Goal: Task Accomplishment & Management: Manage account settings

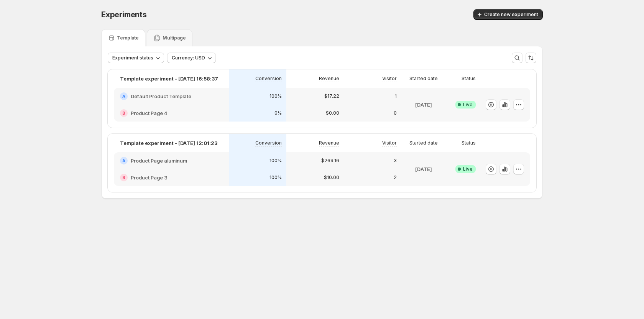
click at [498, 224] on div "Experiments. This page is ready Experiments Create new experiment Template Mult…" at bounding box center [322, 120] width 460 height 240
click at [519, 167] on icon "button" at bounding box center [519, 169] width 8 height 8
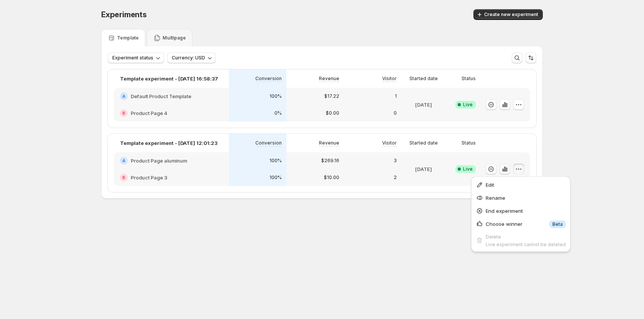
click at [503, 171] on icon "button" at bounding box center [503, 170] width 2 height 3
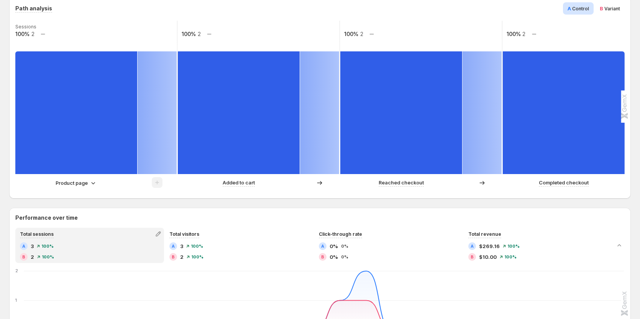
scroll to position [192, 0]
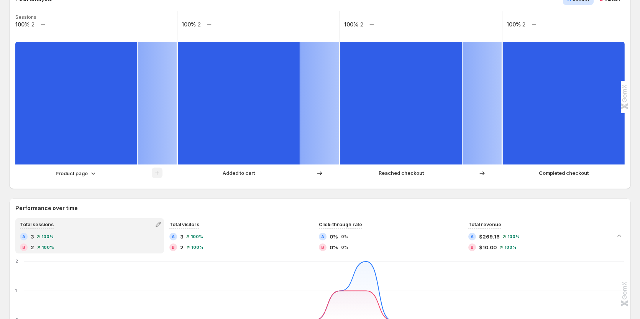
click at [69, 173] on p "Product page" at bounding box center [72, 173] width 32 height 8
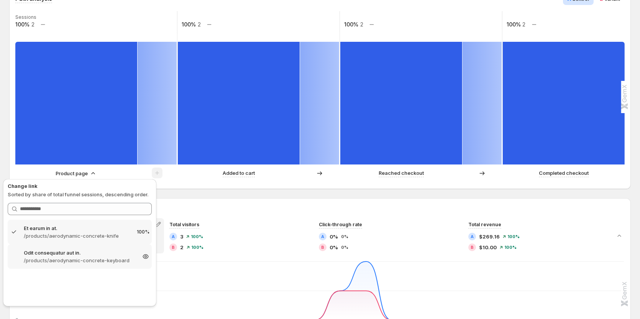
click at [97, 256] on p "/products/aerodynamic-concrete-keyboard" at bounding box center [80, 260] width 112 height 8
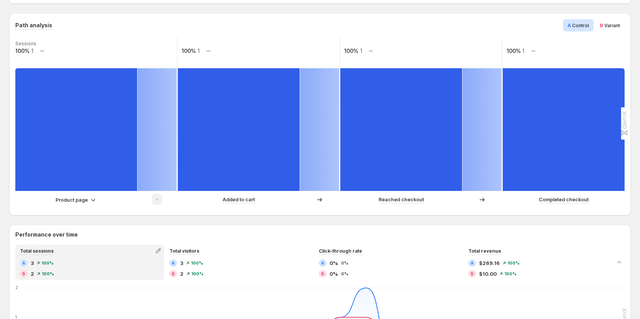
scroll to position [153, 0]
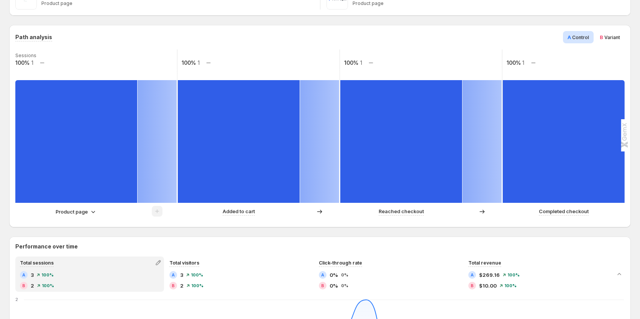
click at [78, 212] on p "Product page" at bounding box center [72, 212] width 32 height 8
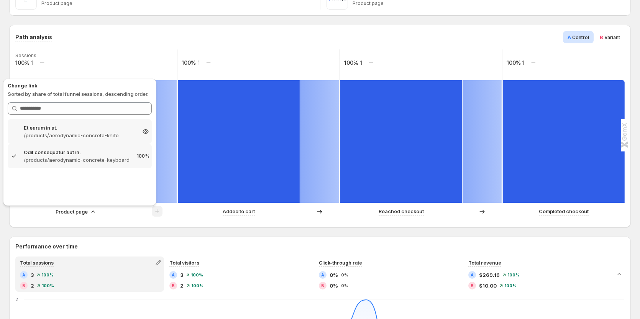
click at [90, 132] on p "/products/aerodynamic-concrete-knife" at bounding box center [80, 135] width 112 height 8
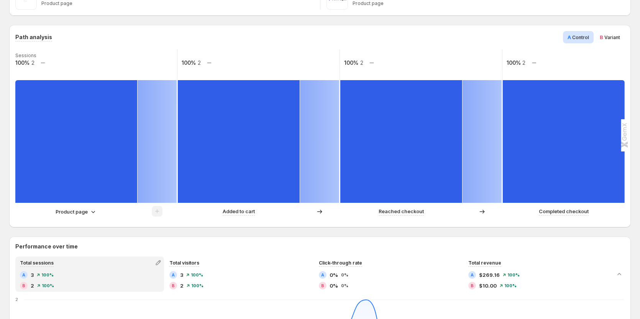
click at [72, 211] on p "Product page" at bounding box center [72, 212] width 32 height 8
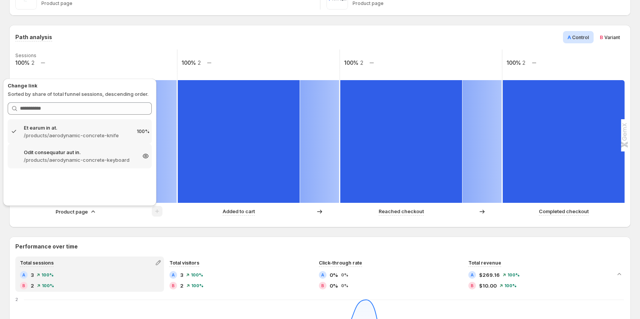
click at [88, 161] on p "/products/aerodynamic-concrete-keyboard" at bounding box center [80, 160] width 112 height 8
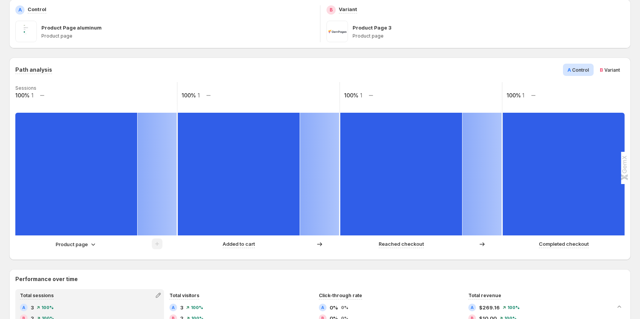
scroll to position [77, 0]
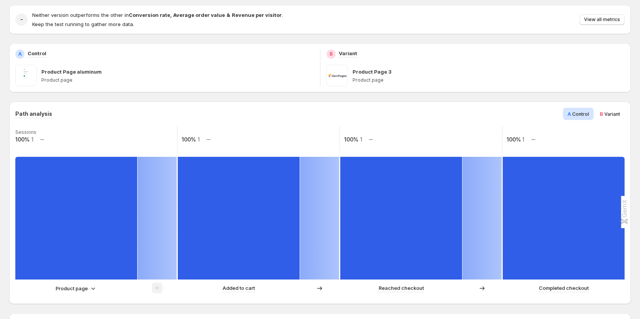
click at [77, 288] on p "Product page" at bounding box center [72, 288] width 32 height 8
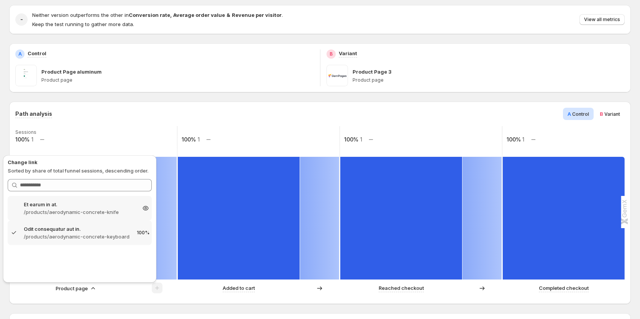
click at [84, 209] on p "/products/aerodynamic-concrete-knife" at bounding box center [80, 212] width 112 height 8
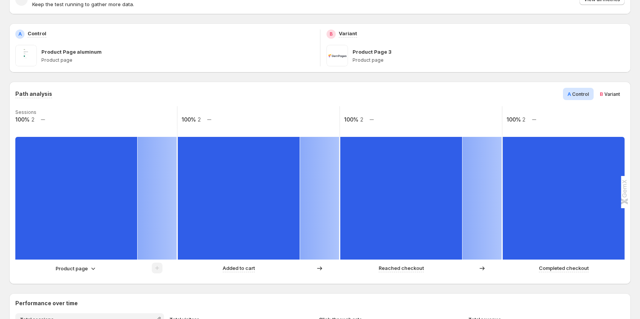
scroll to position [115, 0]
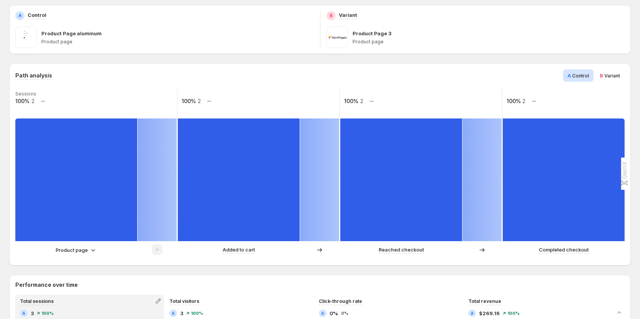
click at [74, 248] on p "Product page" at bounding box center [72, 250] width 32 height 8
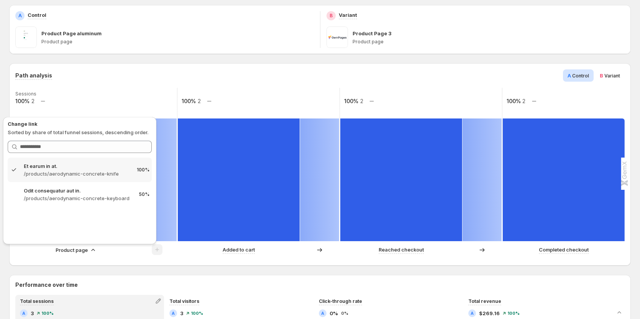
click at [74, 248] on p "Product page" at bounding box center [72, 250] width 32 height 8
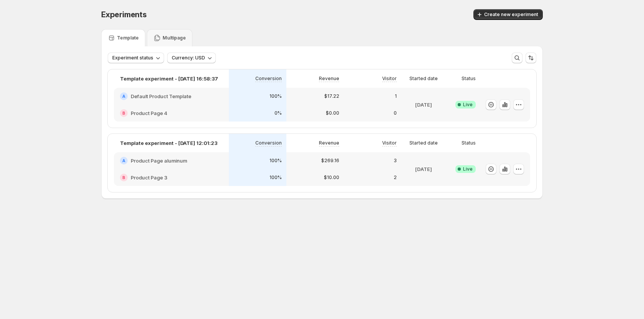
click at [337, 221] on div "Experiments. This page is ready Experiments Create new experiment Template Mult…" at bounding box center [322, 120] width 460 height 240
click at [522, 167] on icon "button" at bounding box center [519, 169] width 8 height 8
click at [498, 181] on span "Edit" at bounding box center [526, 185] width 80 height 8
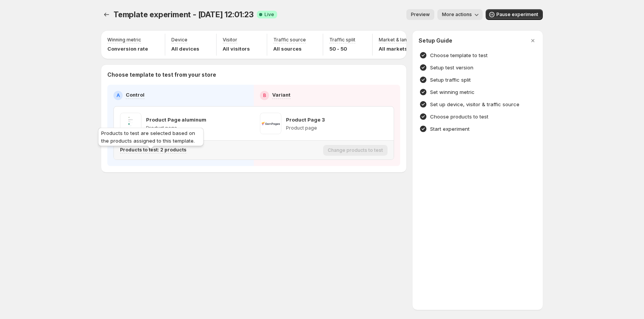
click at [171, 153] on div "Products to test: 2 products" at bounding box center [153, 150] width 66 height 7
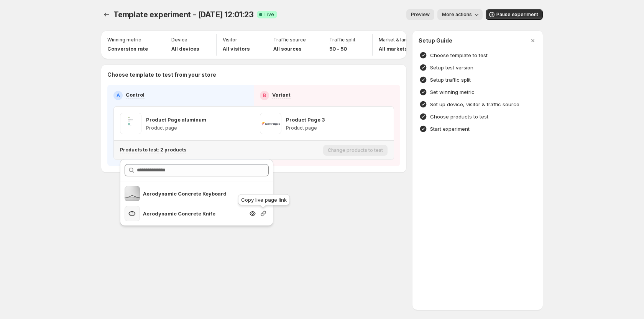
click at [262, 216] on icon "button" at bounding box center [263, 213] width 5 height 5
click at [110, 252] on div "Template experiment - Aug 28, 12:01:23. This page is ready Template experiment …" at bounding box center [322, 159] width 460 height 319
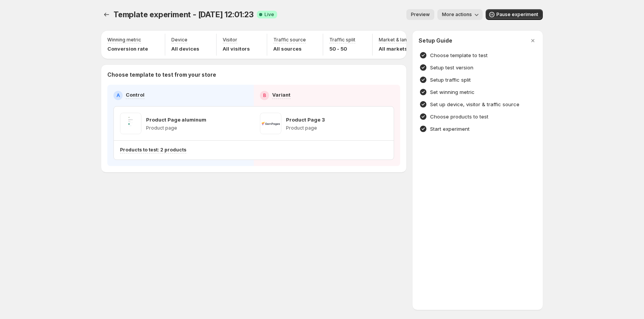
click at [146, 194] on div "Template experiment - Aug 28, 12:01:23. This page is ready Template experiment …" at bounding box center [322, 107] width 460 height 214
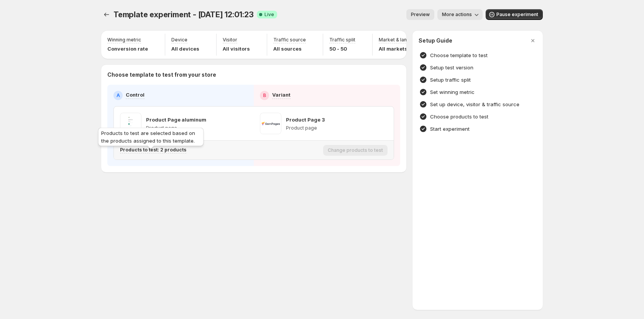
click at [176, 153] on p "Products to test: 2 products" at bounding box center [153, 150] width 66 height 6
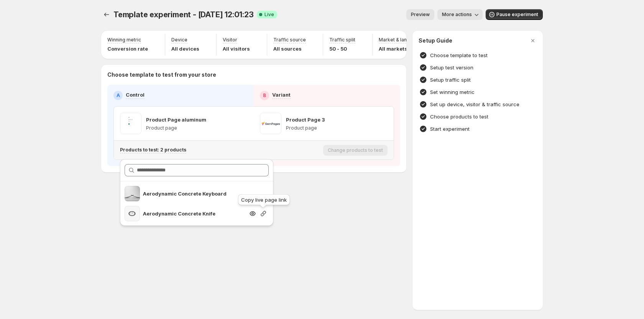
click at [261, 215] on icon "button" at bounding box center [264, 214] width 8 height 8
click at [241, 256] on div "Template experiment - Aug 28, 12:01:23. This page is ready Template experiment …" at bounding box center [322, 159] width 460 height 319
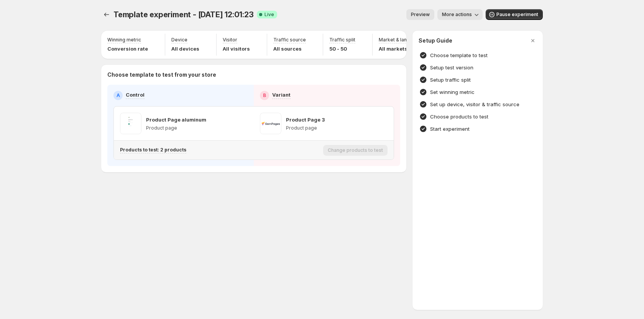
click at [163, 150] on div "Products to test: 2 products" at bounding box center [220, 150] width 200 height 13
click at [163, 153] on p "Products to test: 2 products" at bounding box center [153, 150] width 66 height 6
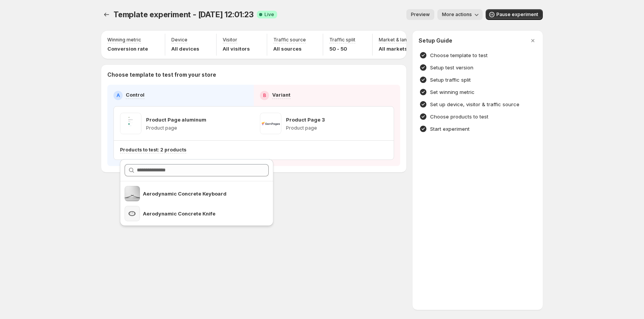
click at [88, 145] on div "Template experiment - Aug 28, 12:01:23. This page is ready Template experiment …" at bounding box center [322, 159] width 644 height 319
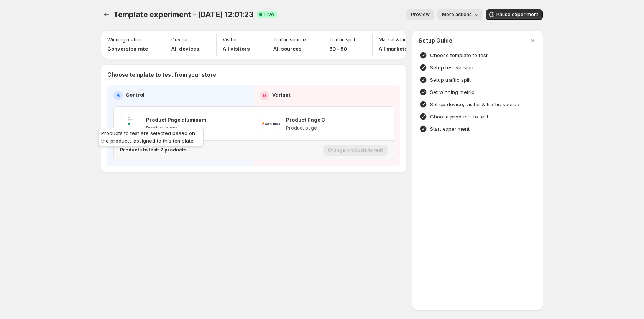
click at [161, 151] on p "Products to test: 2 products" at bounding box center [153, 150] width 66 height 6
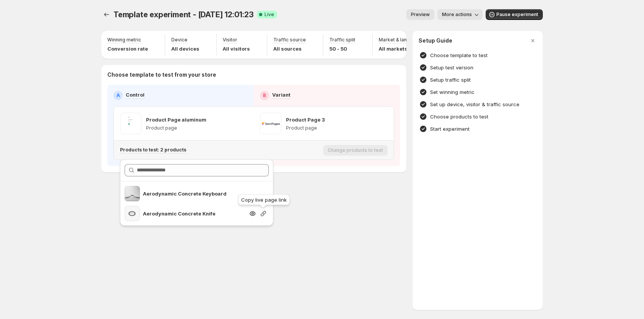
click at [264, 214] on icon "button" at bounding box center [263, 213] width 5 height 5
click at [329, 230] on div "Template experiment - Aug 28, 12:01:23. This page is ready Template experiment …" at bounding box center [322, 159] width 460 height 319
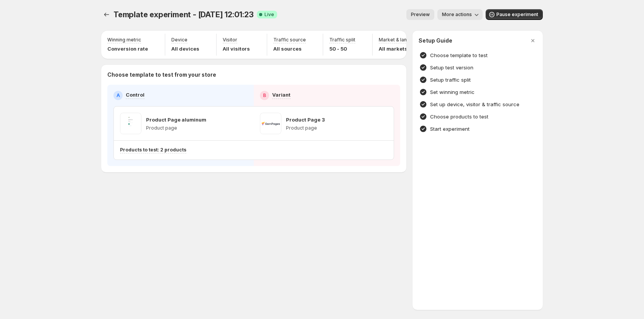
click at [79, 212] on div "Template experiment - Aug 28, 12:01:23. This page is ready Template experiment …" at bounding box center [322, 159] width 644 height 319
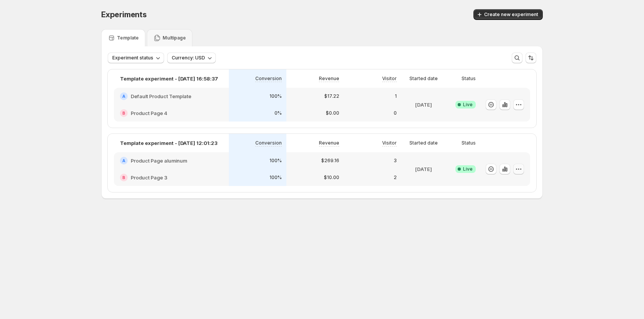
click at [521, 165] on button "button" at bounding box center [518, 169] width 11 height 11
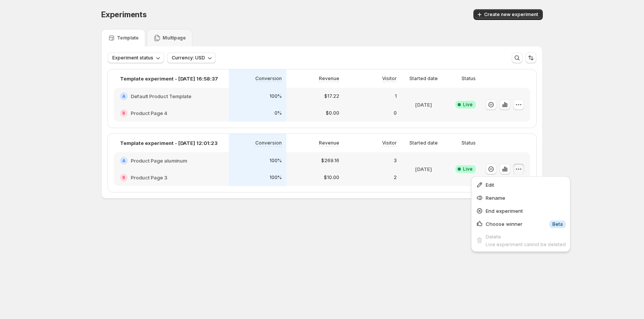
click at [570, 155] on div "Experiments. This page is ready Experiments Create new experiment Template Mult…" at bounding box center [322, 120] width 644 height 240
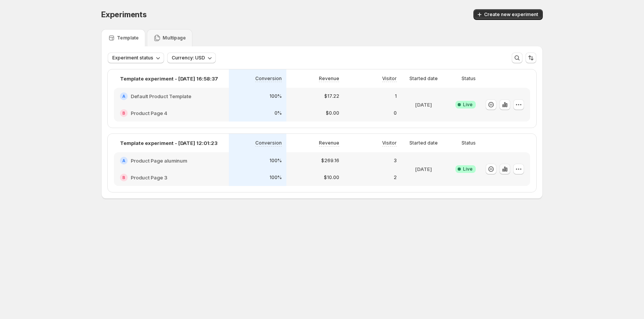
click at [506, 168] on icon "button" at bounding box center [505, 169] width 8 height 8
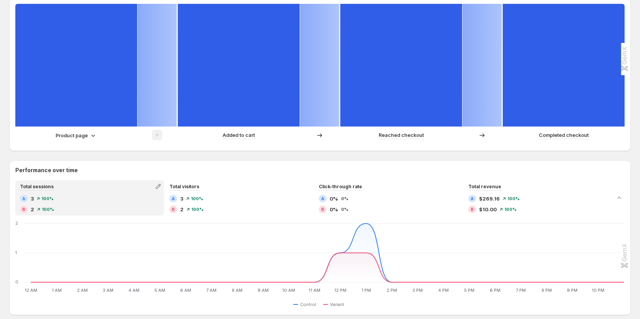
scroll to position [230, 0]
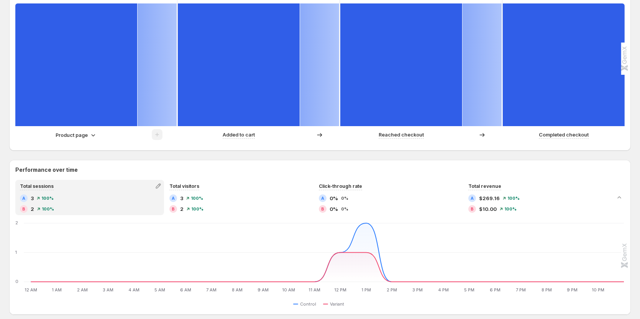
click at [84, 135] on p "Product page" at bounding box center [72, 135] width 32 height 8
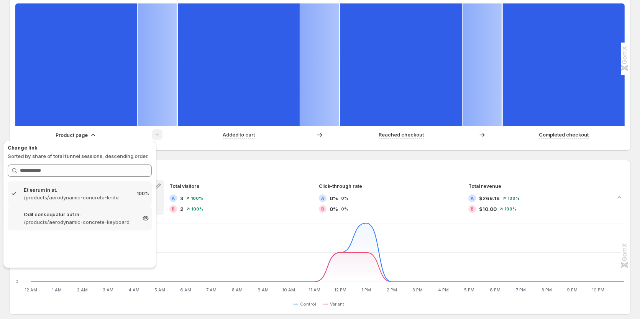
click at [64, 222] on p "/products/aerodynamic-concrete-keyboard" at bounding box center [80, 222] width 112 height 8
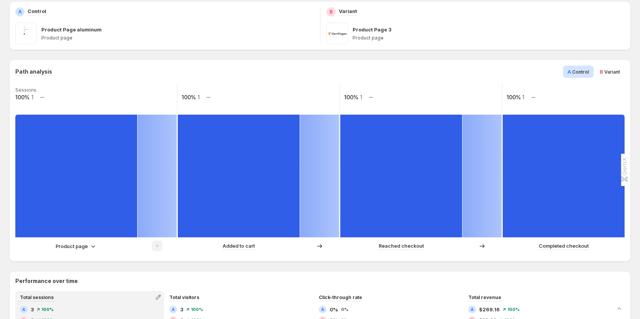
scroll to position [153, 0]
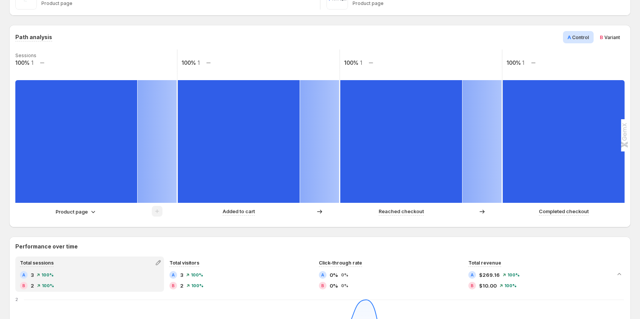
click at [96, 209] on icon at bounding box center [93, 212] width 8 height 8
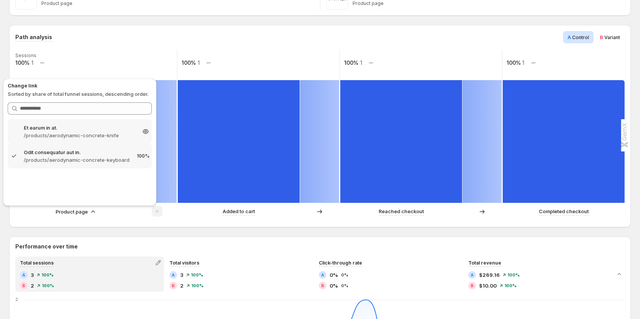
click at [85, 136] on p "/products/aerodynamic-concrete-knife" at bounding box center [80, 135] width 112 height 8
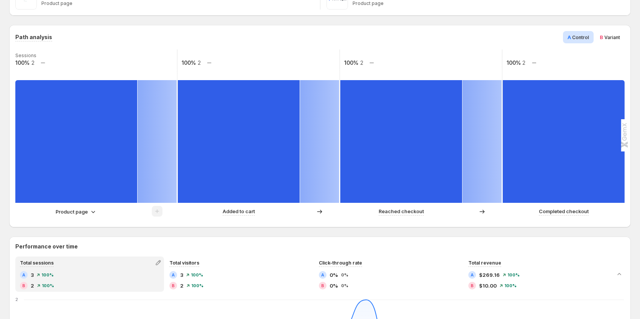
click at [75, 212] on p "Product page" at bounding box center [72, 212] width 32 height 8
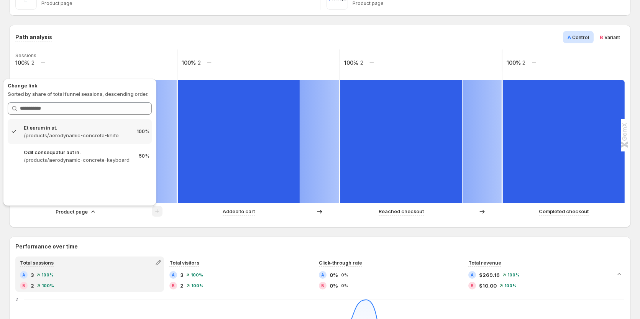
click at [287, 42] on div "Path analysis A Control B Variant" at bounding box center [319, 37] width 609 height 12
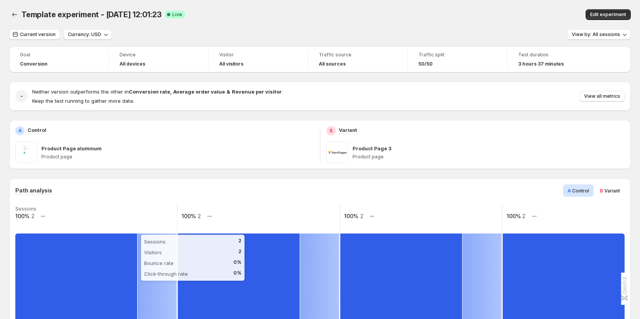
scroll to position [115, 0]
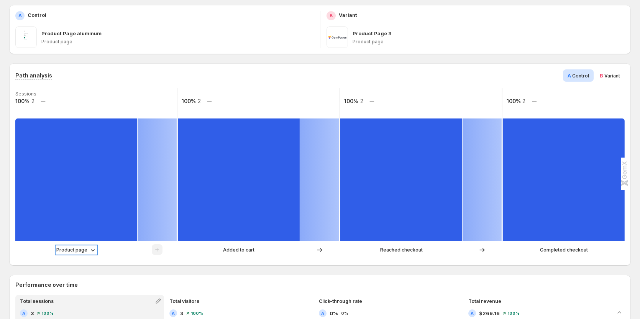
click at [65, 251] on p "Product page" at bounding box center [71, 250] width 31 height 8
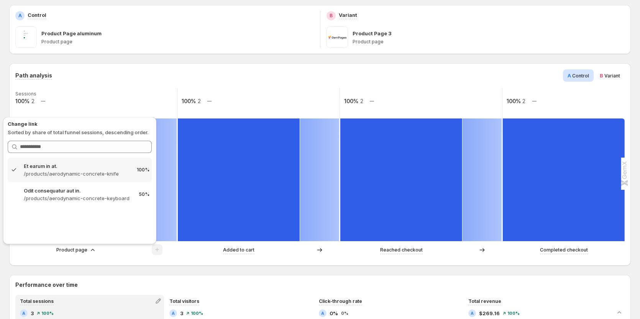
click at [164, 85] on div "Path analysis A Control B Variant Sessions 100% 2 100% 2 100% 2 100% 2 Product …" at bounding box center [319, 164] width 609 height 190
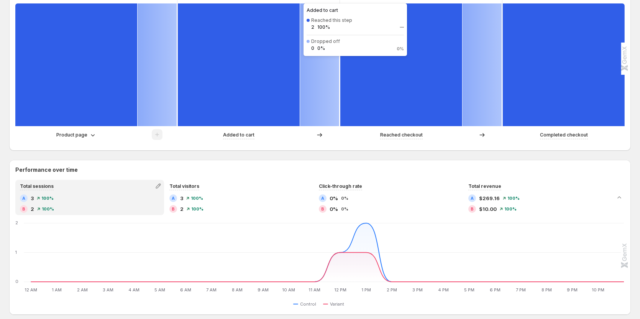
scroll to position [307, 0]
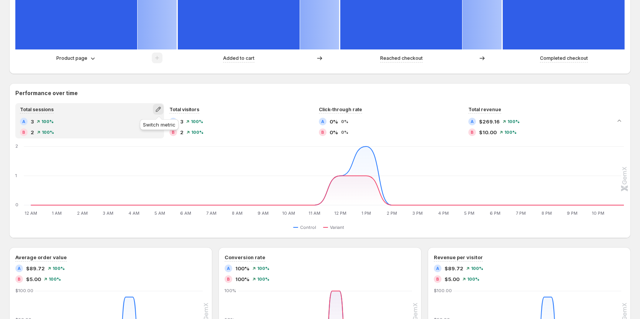
click at [159, 110] on icon "button" at bounding box center [158, 109] width 8 height 8
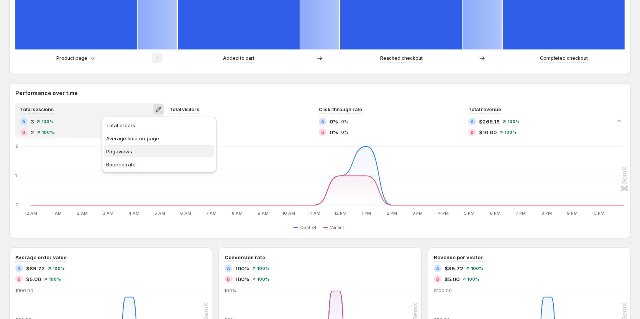
click at [137, 153] on span "Pageviews" at bounding box center [159, 152] width 106 height 8
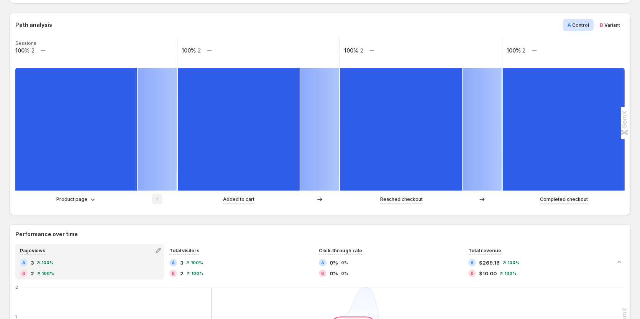
scroll to position [153, 0]
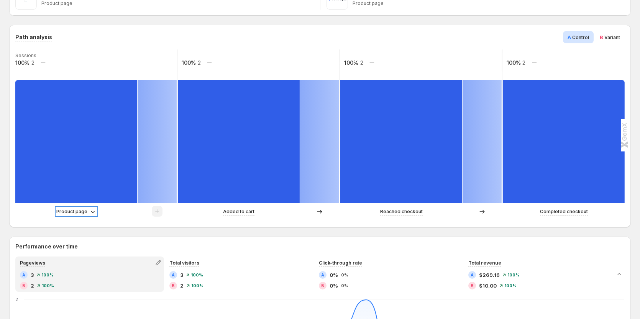
click at [78, 211] on p "Product page" at bounding box center [71, 212] width 31 height 8
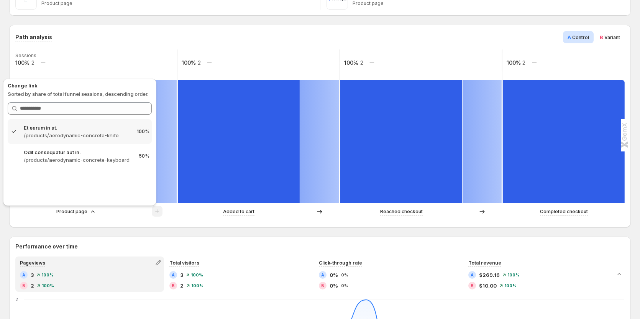
click at [231, 44] on div "Path analysis A Control B Variant Sessions 100% 2 100% 2 100% 2 100% 2 Product …" at bounding box center [319, 126] width 609 height 190
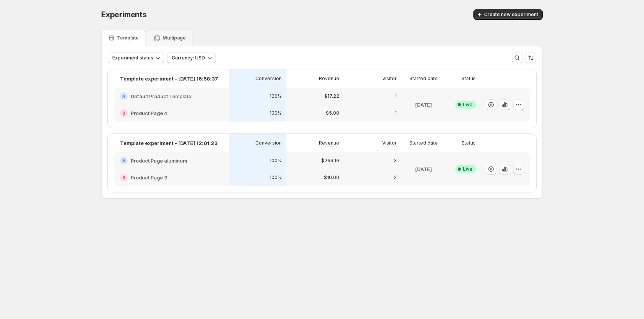
click at [519, 168] on icon "button" at bounding box center [519, 169] width 8 height 8
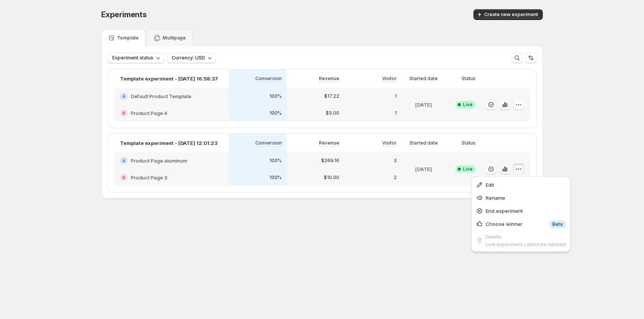
click at [503, 170] on icon "button" at bounding box center [503, 170] width 2 height 3
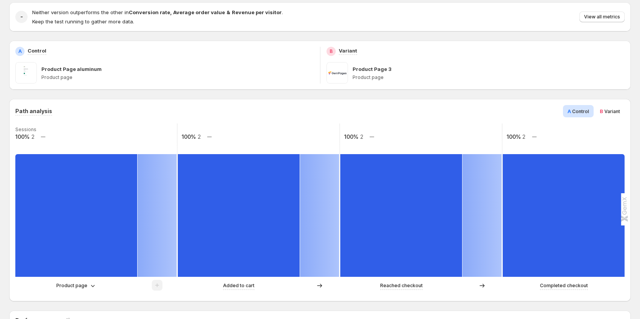
scroll to position [153, 0]
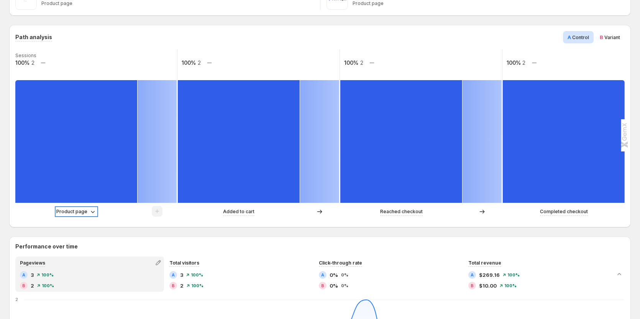
click at [77, 214] on p "Product page" at bounding box center [71, 212] width 31 height 8
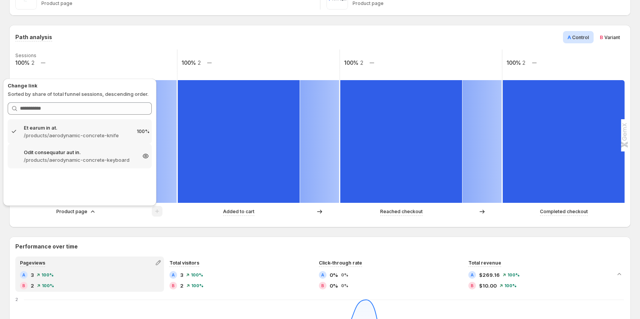
click at [94, 155] on p "Odit consequatur aut in." at bounding box center [80, 152] width 112 height 8
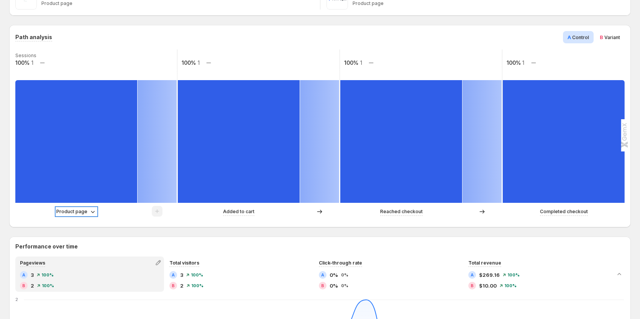
click at [74, 209] on p "Product page" at bounding box center [71, 212] width 31 height 8
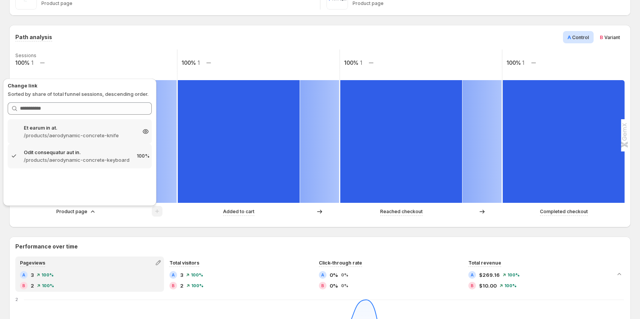
click at [83, 132] on p "/products/aerodynamic-concrete-knife" at bounding box center [80, 135] width 112 height 8
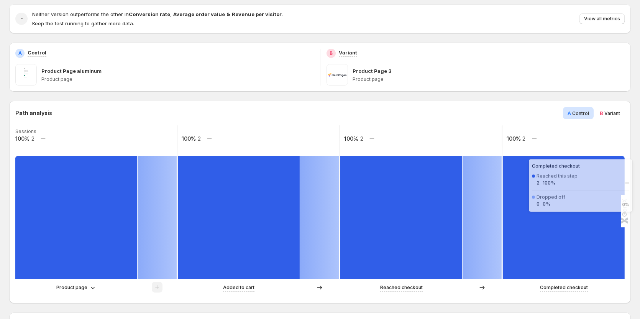
scroll to position [77, 0]
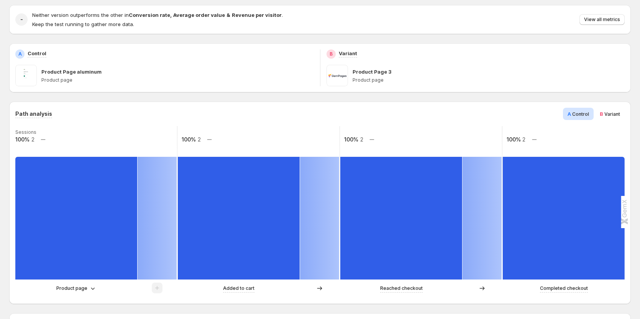
click at [615, 115] on span "Variant" at bounding box center [613, 114] width 16 height 6
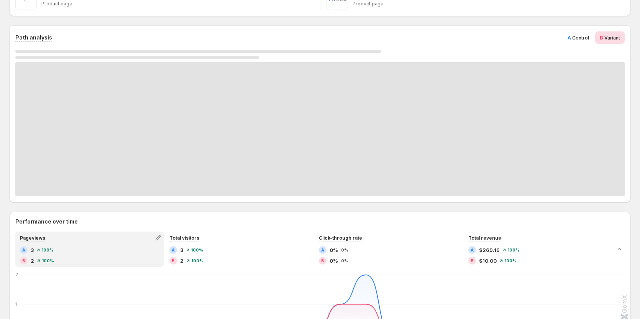
scroll to position [153, 0]
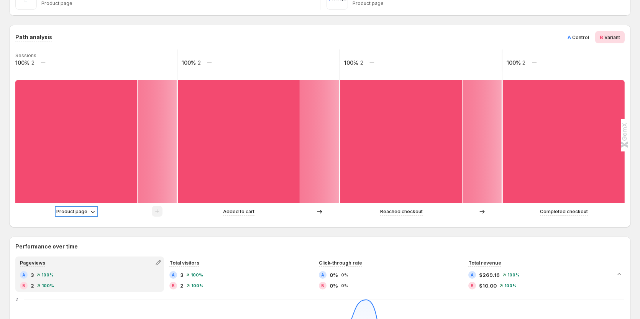
click at [89, 210] on icon at bounding box center [93, 212] width 8 height 8
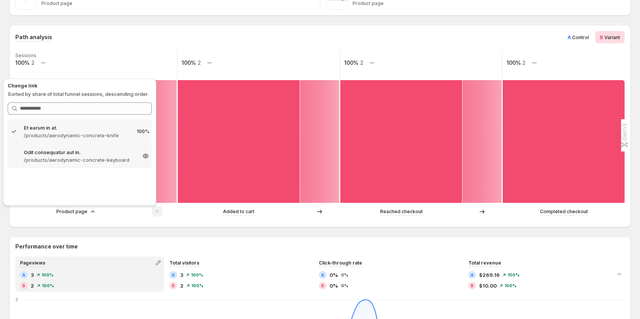
click at [83, 156] on p "/products/aerodynamic-concrete-keyboard" at bounding box center [80, 160] width 112 height 8
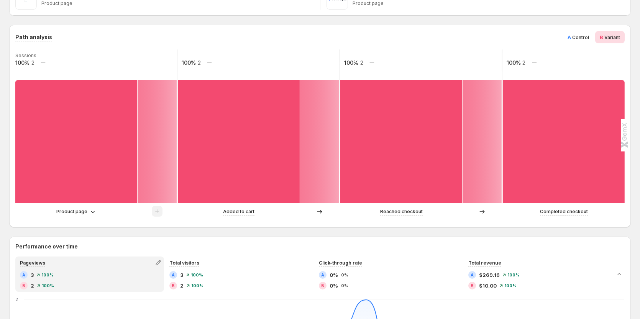
click at [68, 217] on div "Product page" at bounding box center [96, 211] width 162 height 11
click at [69, 214] on p "Product page" at bounding box center [71, 212] width 31 height 8
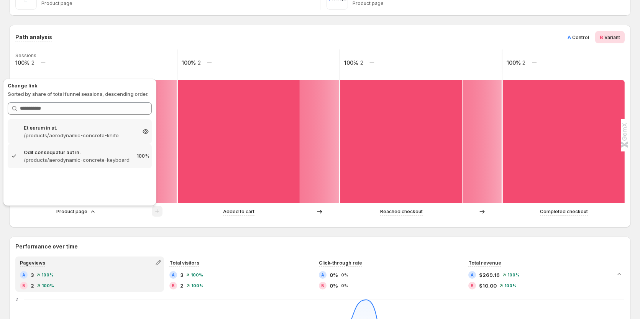
click at [75, 134] on p "/products/aerodynamic-concrete-knife" at bounding box center [80, 135] width 112 height 8
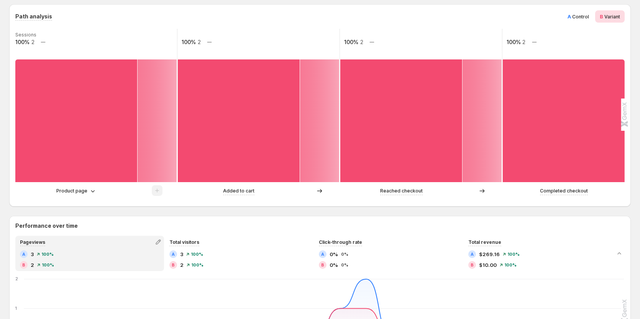
scroll to position [192, 0]
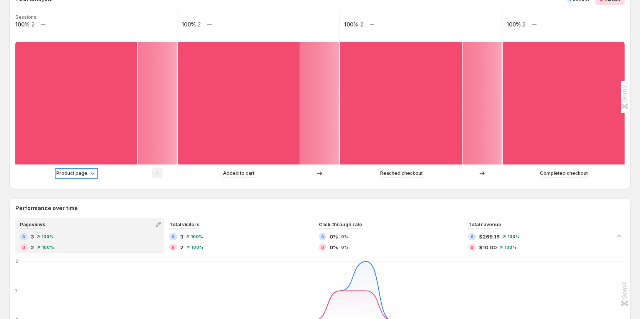
click at [73, 172] on p "Product page" at bounding box center [71, 173] width 31 height 8
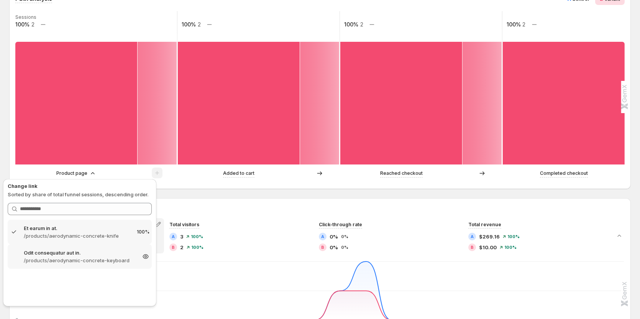
click at [51, 260] on p "/products/aerodynamic-concrete-keyboard" at bounding box center [80, 260] width 112 height 8
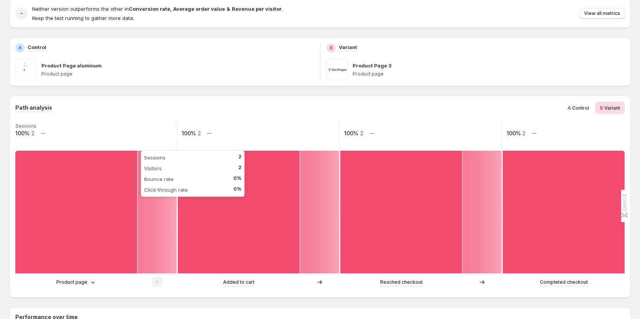
scroll to position [153, 0]
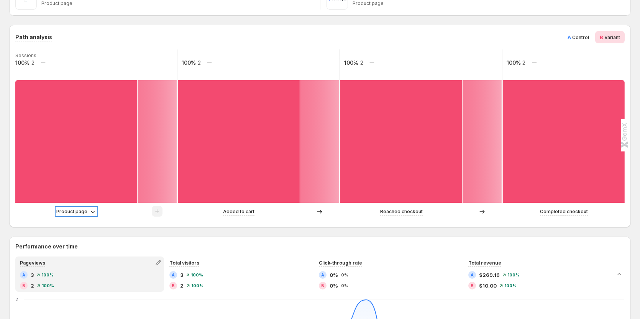
click at [71, 210] on p "Product page" at bounding box center [71, 212] width 31 height 8
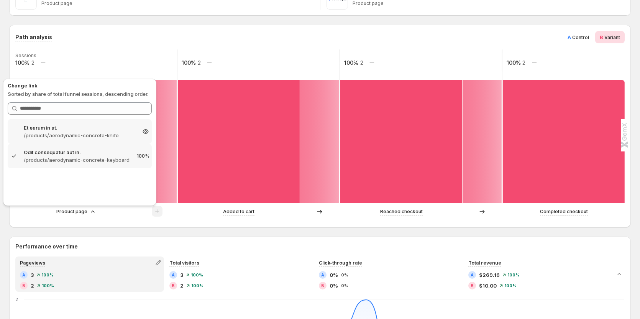
click at [94, 140] on div "Et earum in at. /products/aerodynamic-concrete-knife 100%" at bounding box center [80, 131] width 144 height 25
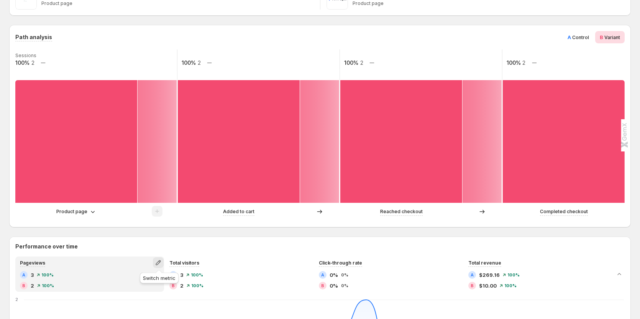
click at [158, 263] on icon "button" at bounding box center [158, 263] width 8 height 8
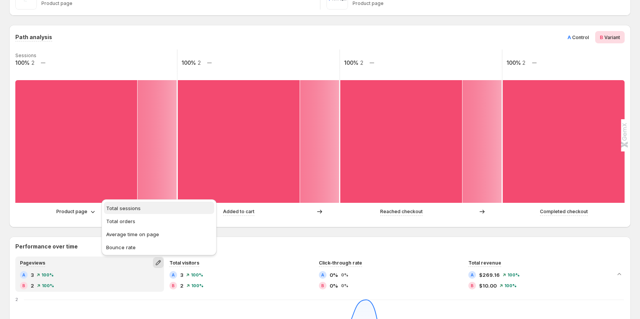
click at [125, 210] on span "Total sessions" at bounding box center [123, 208] width 34 height 6
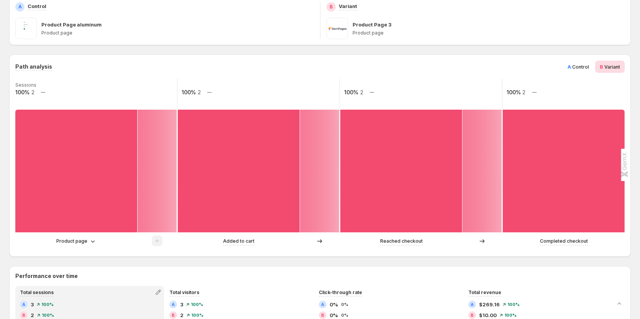
scroll to position [115, 0]
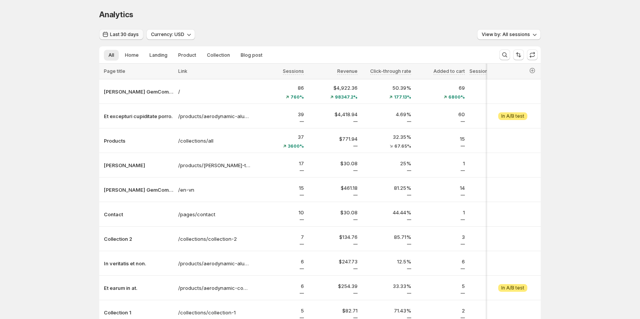
click at [120, 36] on span "Last 30 days" at bounding box center [124, 34] width 29 height 6
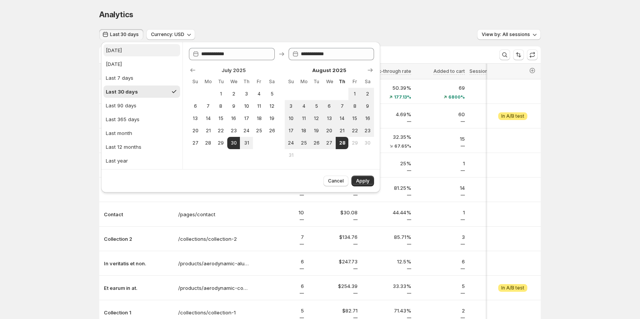
click at [123, 52] on button "[DATE]" at bounding box center [141, 50] width 77 height 12
type input "**********"
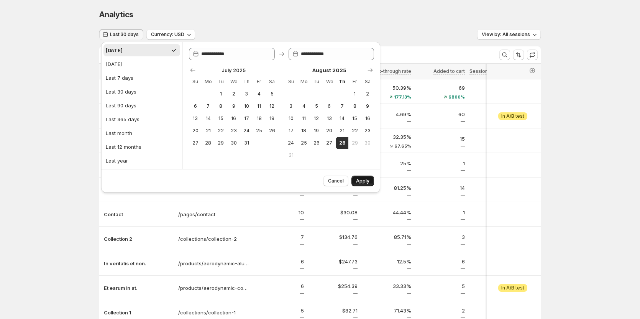
click at [364, 181] on span "Apply" at bounding box center [362, 181] width 13 height 6
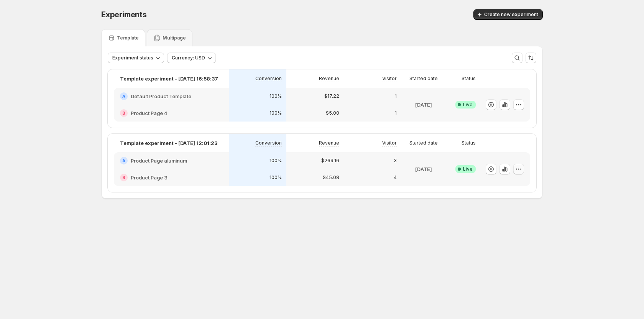
click at [519, 171] on icon "button" at bounding box center [519, 169] width 8 height 8
click at [488, 182] on span "Edit" at bounding box center [490, 185] width 8 height 6
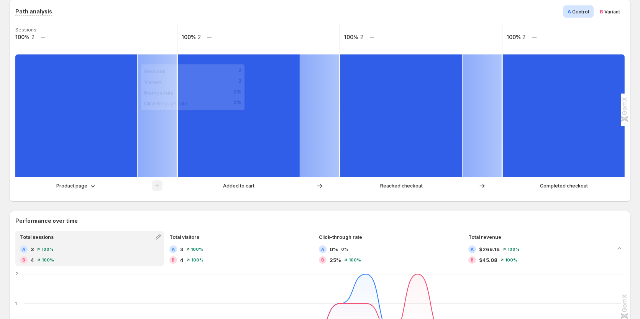
scroll to position [192, 0]
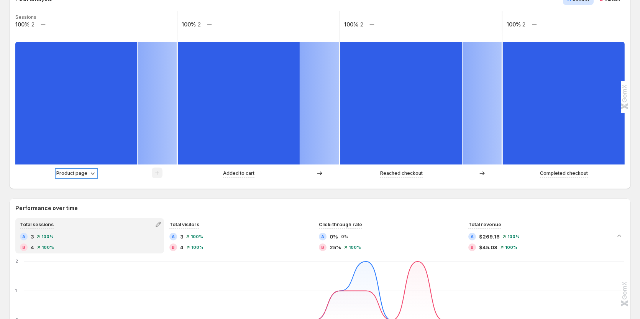
click at [81, 174] on p "Product page" at bounding box center [71, 173] width 31 height 8
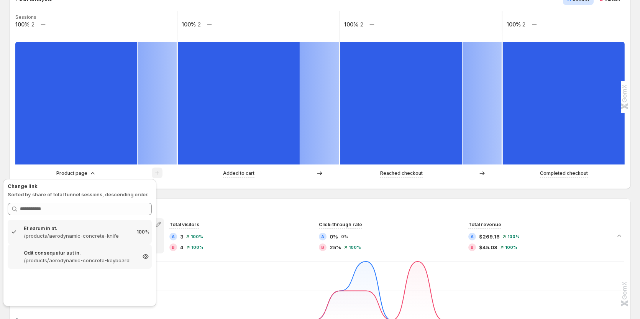
click at [47, 258] on p "/products/aerodynamic-concrete-keyboard" at bounding box center [80, 260] width 112 height 8
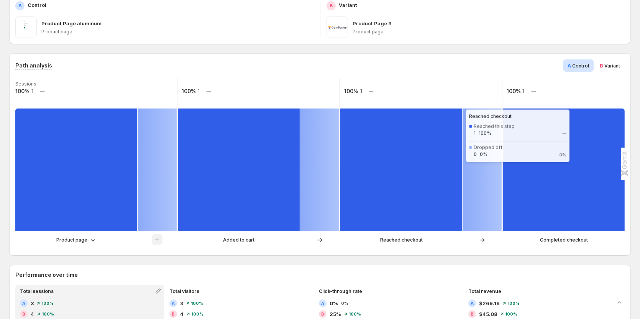
scroll to position [115, 0]
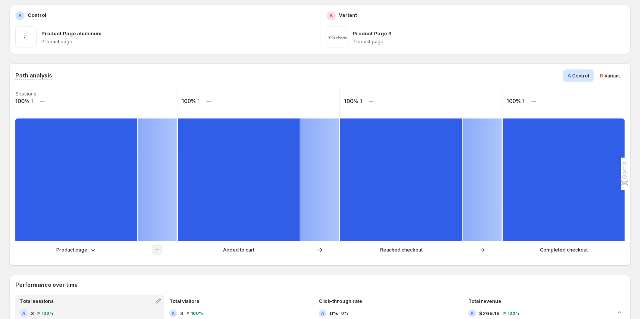
click at [613, 74] on span "Variant" at bounding box center [613, 76] width 16 height 6
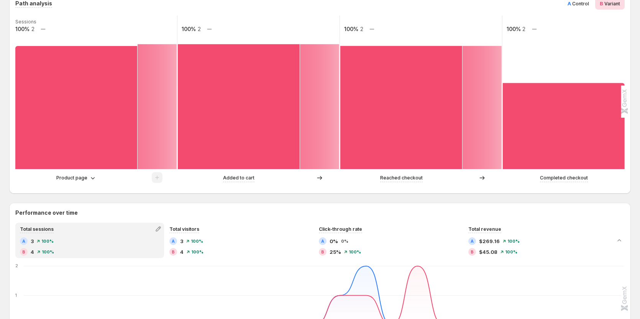
scroll to position [192, 0]
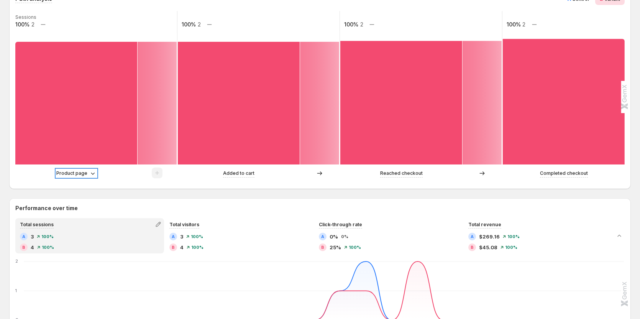
click at [79, 176] on p "Product page" at bounding box center [71, 173] width 31 height 8
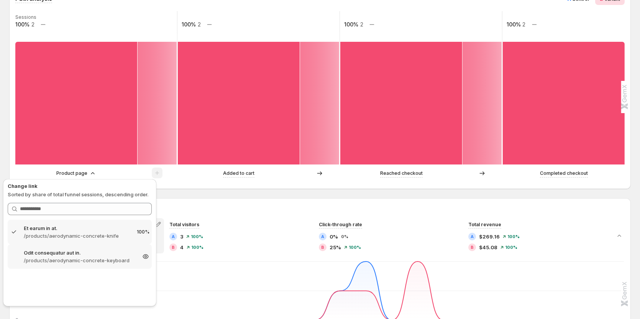
click at [67, 257] on p "/products/aerodynamic-concrete-keyboard" at bounding box center [80, 260] width 112 height 8
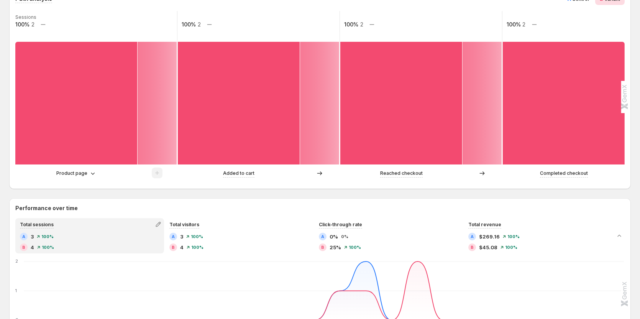
click at [84, 168] on div "Product page" at bounding box center [96, 173] width 162 height 11
click at [79, 172] on p "Product page" at bounding box center [71, 173] width 31 height 8
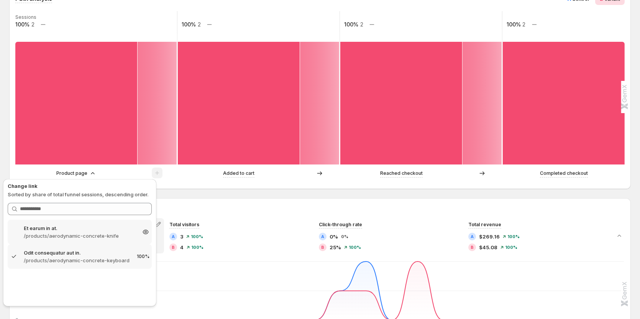
click at [55, 237] on p "/products/aerodynamic-concrete-knife" at bounding box center [80, 236] width 112 height 8
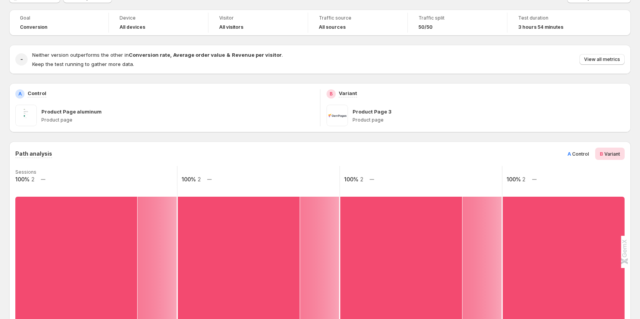
scroll to position [0, 0]
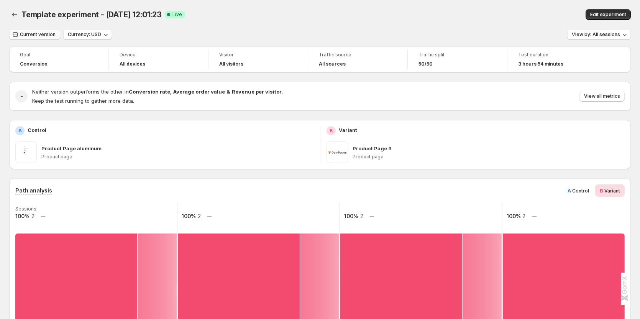
click at [47, 33] on span "Current version" at bounding box center [38, 34] width 36 height 6
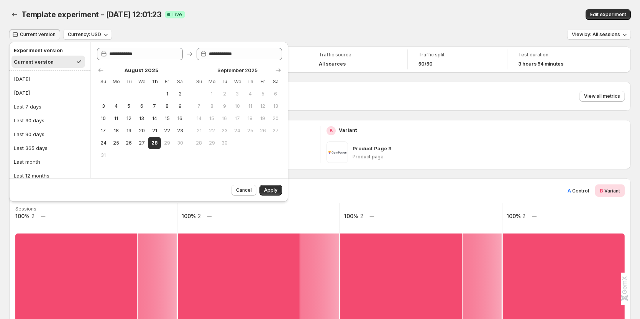
click at [276, 13] on div "Template experiment - Aug 28, 12:01:23 Success Complete Live" at bounding box center [200, 14] width 359 height 11
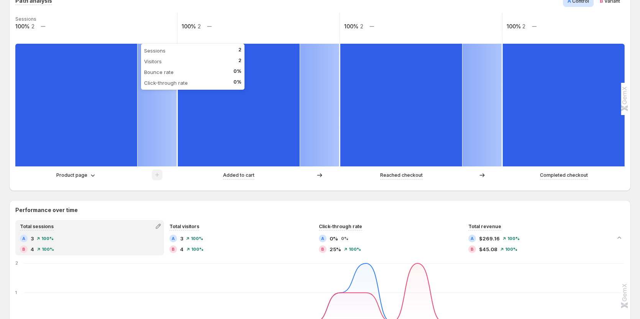
scroll to position [192, 0]
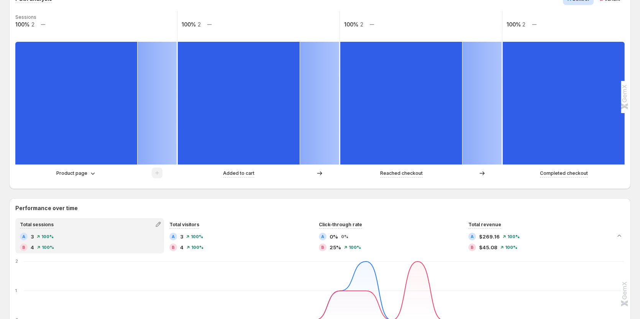
click at [82, 169] on div "Product page" at bounding box center [96, 173] width 162 height 11
click at [82, 172] on p "Product page" at bounding box center [71, 173] width 31 height 8
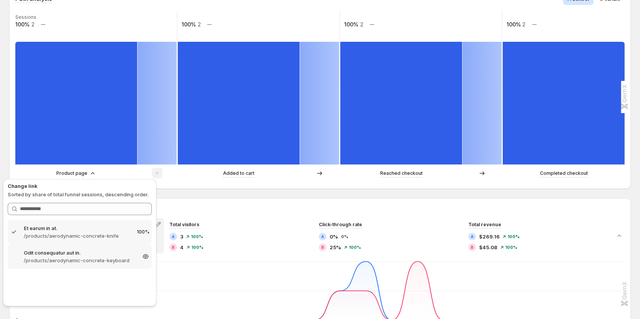
click at [74, 257] on p "/products/aerodynamic-concrete-keyboard" at bounding box center [80, 260] width 112 height 8
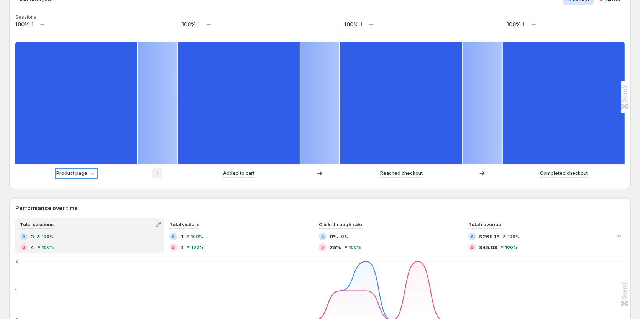
click at [85, 174] on p "Product page" at bounding box center [71, 173] width 31 height 8
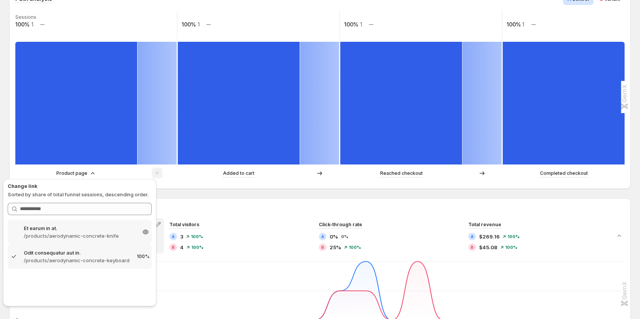
click at [69, 236] on p "/products/aerodynamic-concrete-knife" at bounding box center [80, 236] width 112 height 8
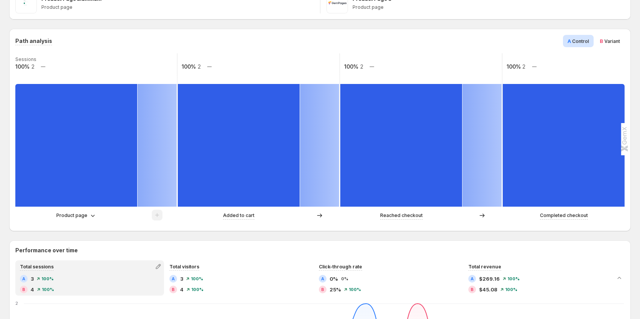
scroll to position [115, 0]
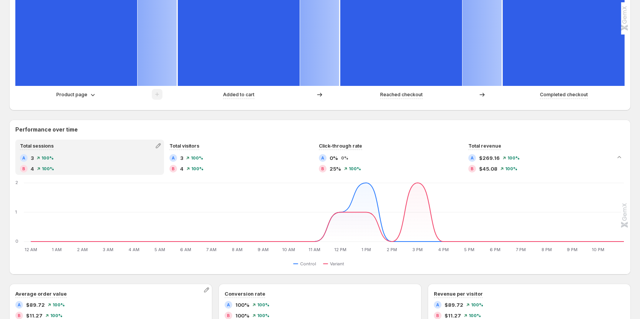
scroll to position [268, 0]
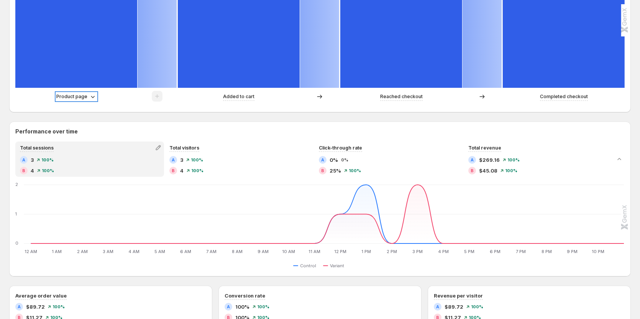
click at [80, 93] on p "Product page" at bounding box center [71, 97] width 31 height 8
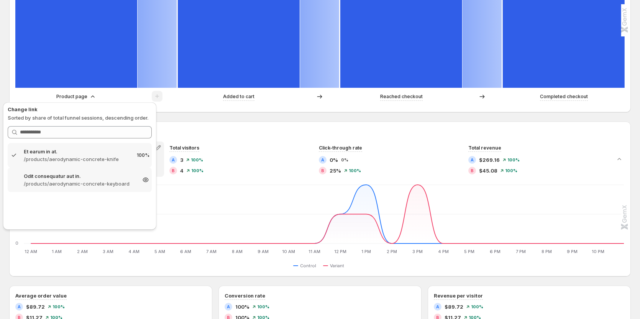
click at [62, 179] on p "Odit consequatur aut in." at bounding box center [80, 176] width 112 height 8
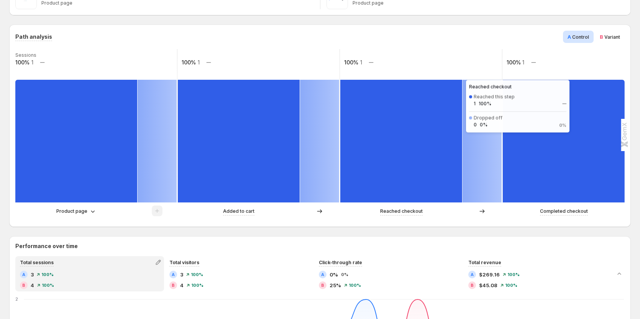
scroll to position [153, 0]
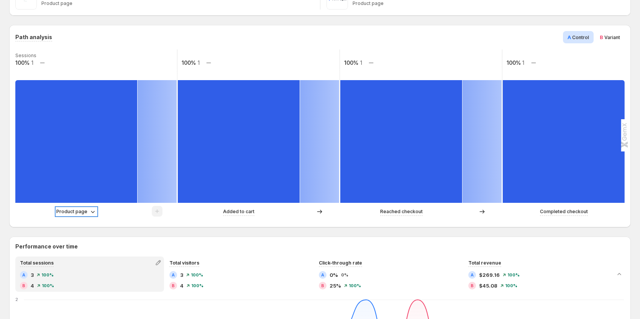
click at [75, 212] on p "Product page" at bounding box center [71, 212] width 31 height 8
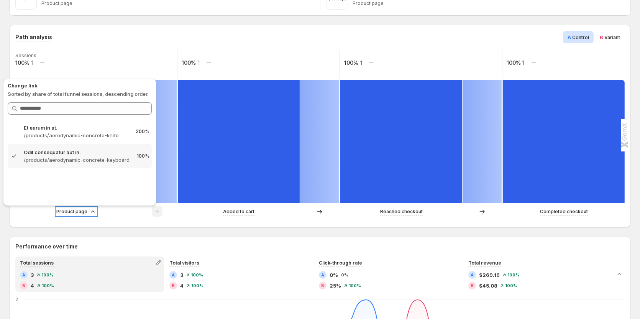
click at [75, 212] on p "Product page" at bounding box center [71, 212] width 31 height 8
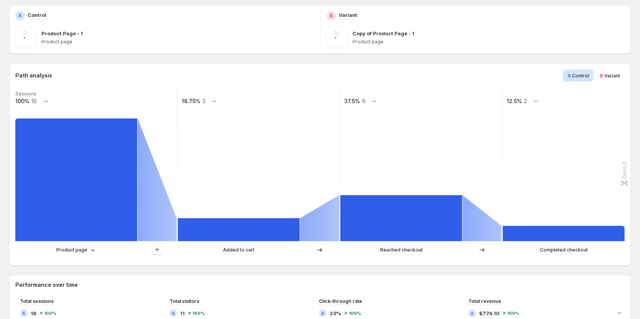
scroll to position [115, 0]
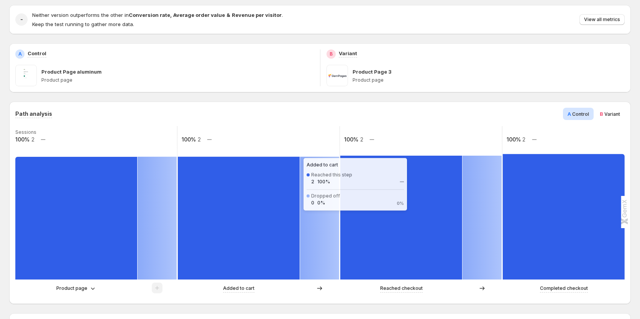
scroll to position [192, 0]
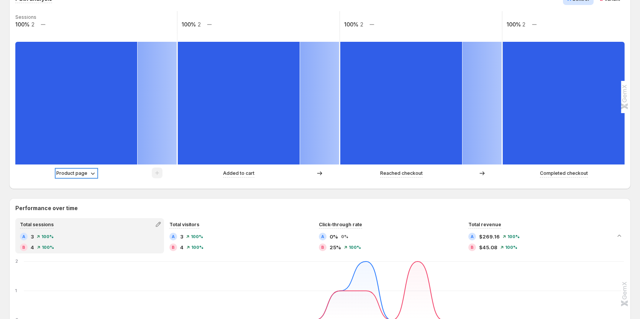
click at [66, 176] on p "Product page" at bounding box center [71, 173] width 31 height 8
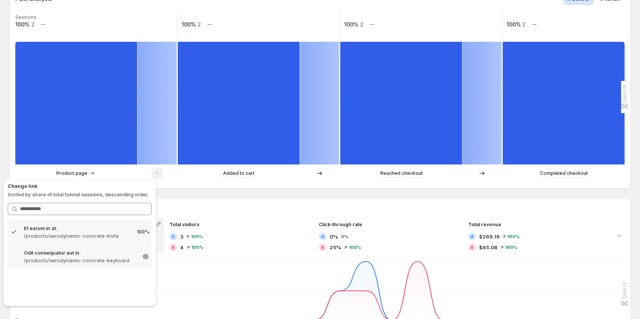
click at [80, 249] on p "Odit consequatur aut in." at bounding box center [80, 253] width 112 height 8
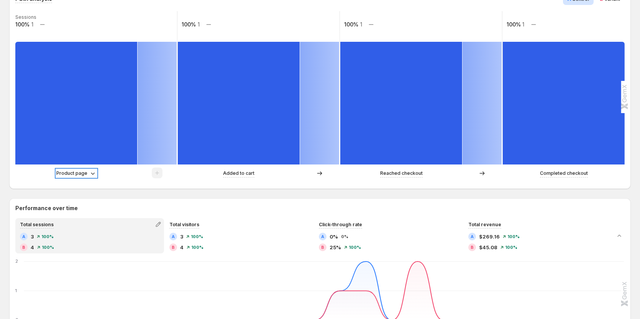
click at [79, 171] on p "Product page" at bounding box center [71, 173] width 31 height 8
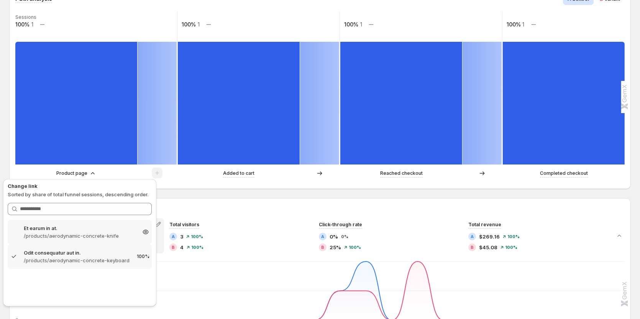
click at [60, 234] on p "/products/aerodynamic-concrete-knife" at bounding box center [80, 236] width 112 height 8
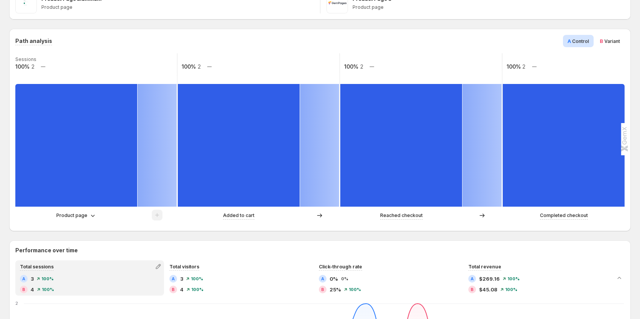
scroll to position [115, 0]
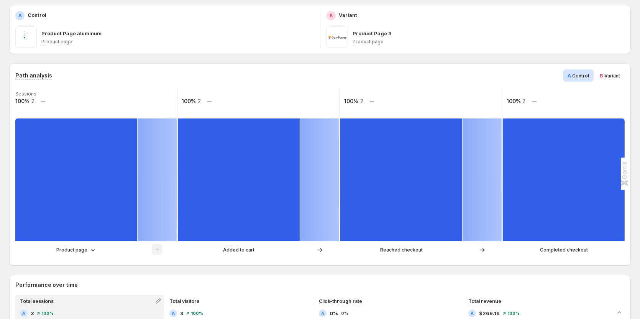
click at [612, 73] on span "Variant" at bounding box center [613, 76] width 16 height 6
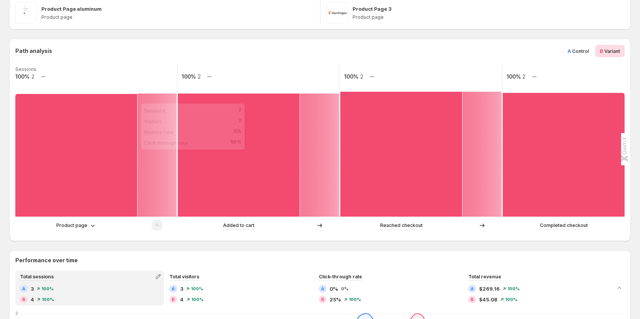
scroll to position [153, 0]
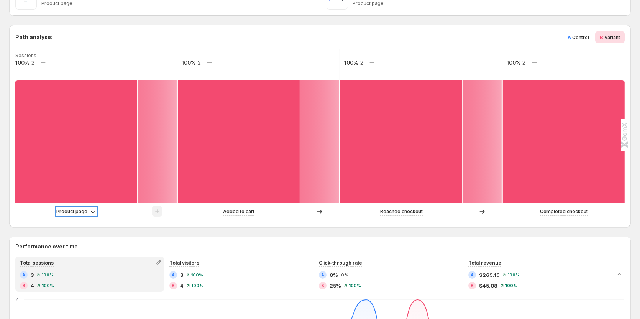
click at [85, 214] on p "Product page" at bounding box center [71, 212] width 31 height 8
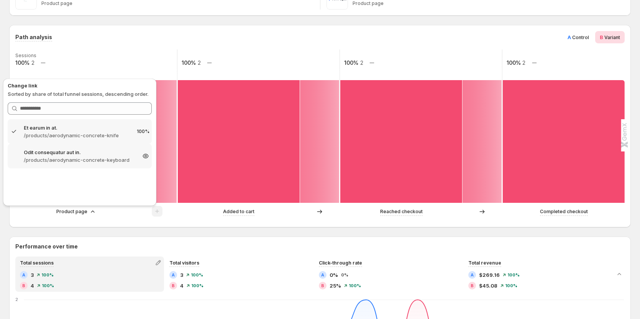
click at [85, 156] on p "/products/aerodynamic-concrete-keyboard" at bounding box center [80, 160] width 112 height 8
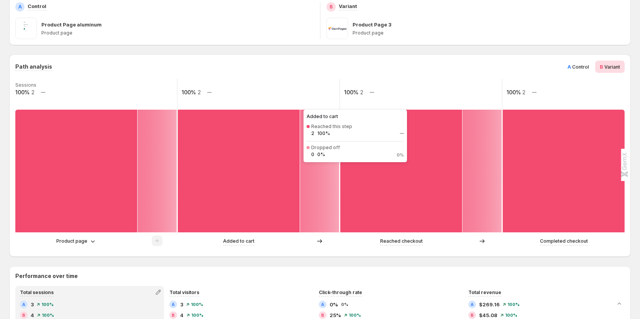
scroll to position [115, 0]
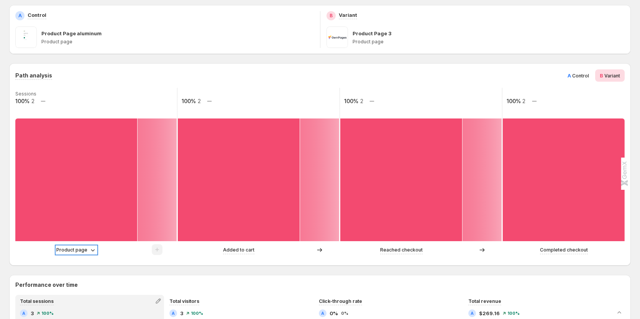
click at [81, 252] on p "Product page" at bounding box center [71, 250] width 31 height 8
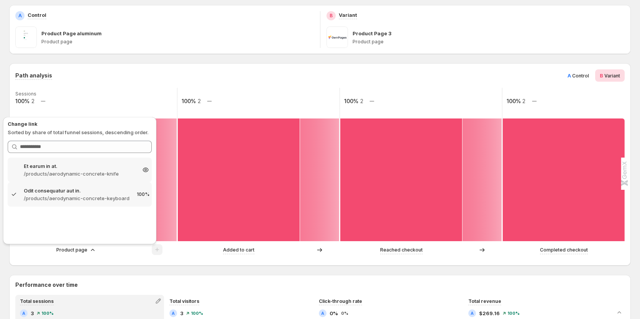
click at [89, 172] on p "/products/aerodynamic-concrete-knife" at bounding box center [80, 174] width 112 height 8
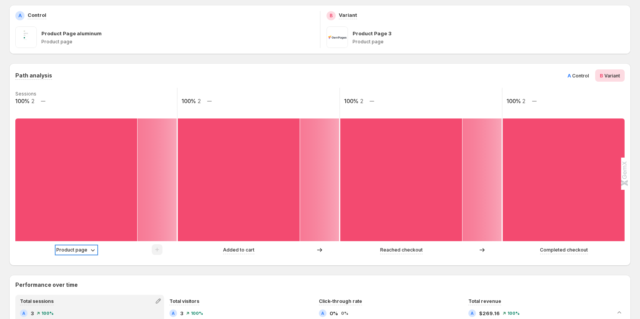
click at [72, 249] on p "Product page" at bounding box center [71, 250] width 31 height 8
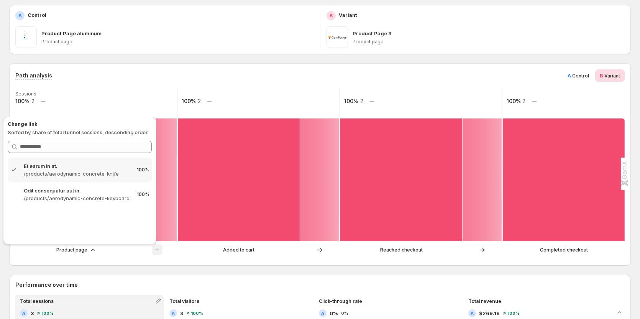
click at [94, 265] on div "Path analysis A Control B Variant Sessions 100% 2 100% 2 100% 2 100% 2 Product …" at bounding box center [320, 164] width 622 height 202
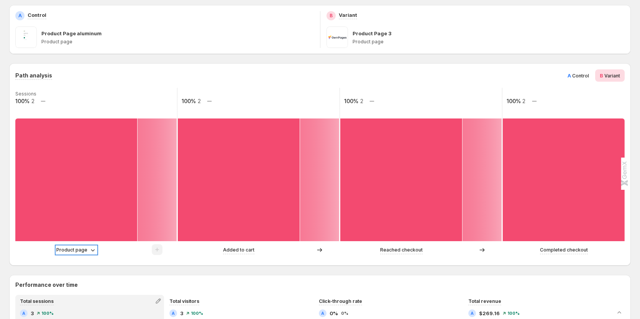
click at [87, 252] on div "Product page" at bounding box center [76, 250] width 40 height 8
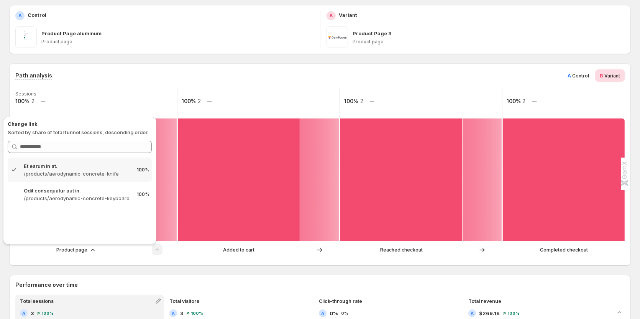
click at [188, 252] on div "Added to cart" at bounding box center [239, 250] width 122 height 8
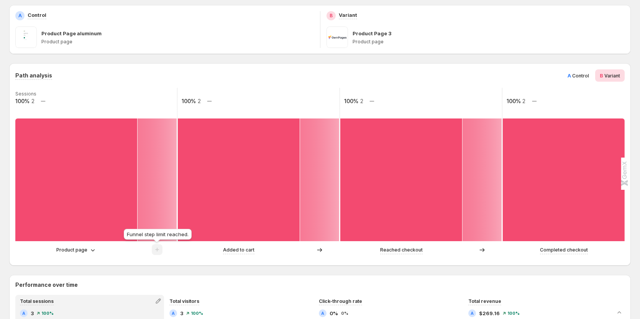
click at [160, 253] on span at bounding box center [157, 252] width 11 height 6
click at [70, 246] on p "Product page" at bounding box center [71, 250] width 31 height 8
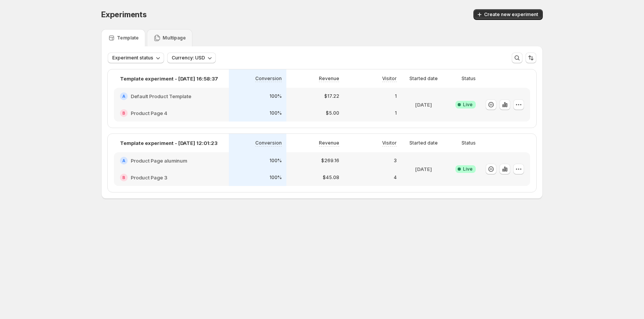
click at [434, 238] on div "Experiments. This page is ready Experiments Create new experiment Template Mult…" at bounding box center [322, 120] width 460 height 240
click at [517, 172] on icon "button" at bounding box center [519, 169] width 8 height 8
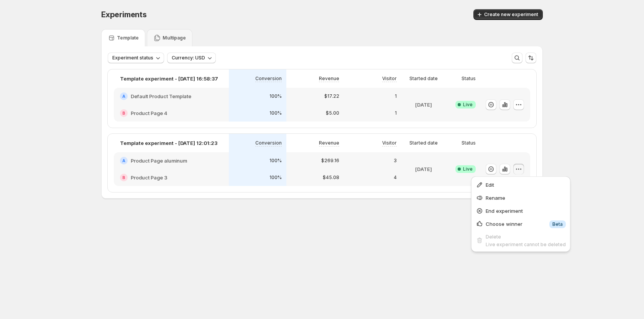
click at [380, 235] on div "Experiments. This page is ready Experiments Create new experiment Template Mult…" at bounding box center [322, 120] width 460 height 240
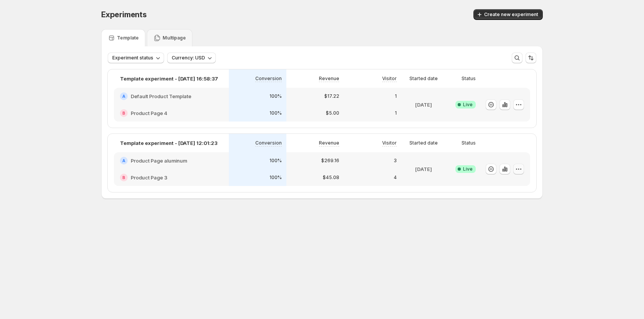
click at [518, 167] on icon "button" at bounding box center [519, 169] width 8 height 8
click at [502, 184] on span "Edit" at bounding box center [526, 185] width 80 height 8
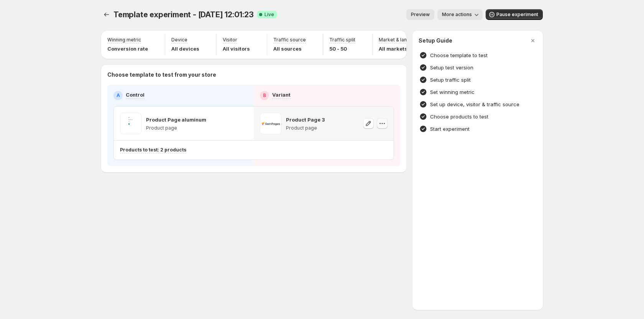
drag, startPoint x: 388, startPoint y: 131, endPoint x: 383, endPoint y: 128, distance: 6.1
click at [383, 127] on icon "button" at bounding box center [382, 124] width 8 height 8
click at [369, 166] on span "Copy ID 581880296119534423" at bounding box center [389, 165] width 87 height 15
